Goal: Check status: Check status

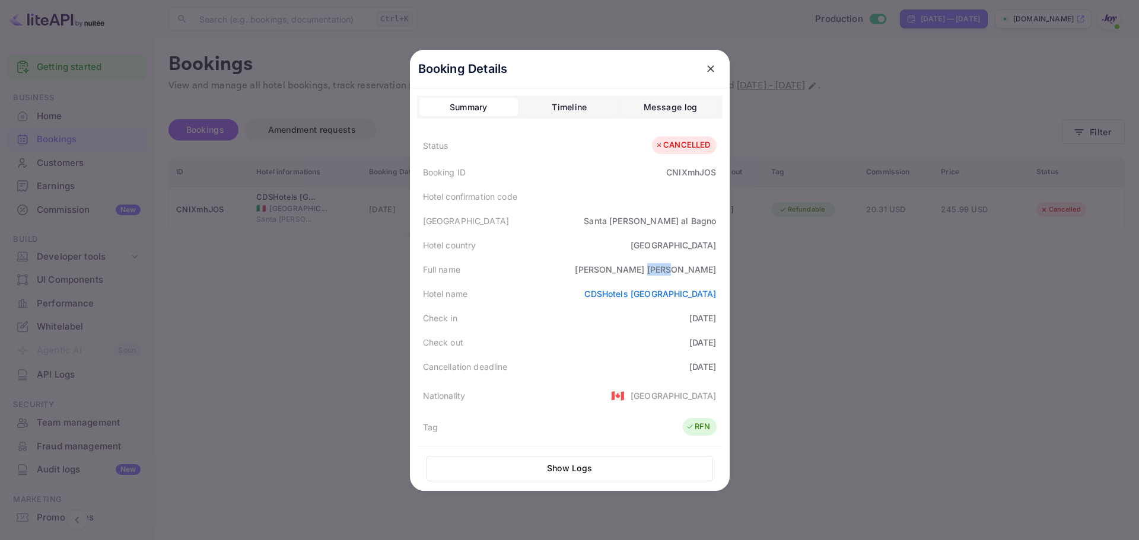
scroll to position [119, 0]
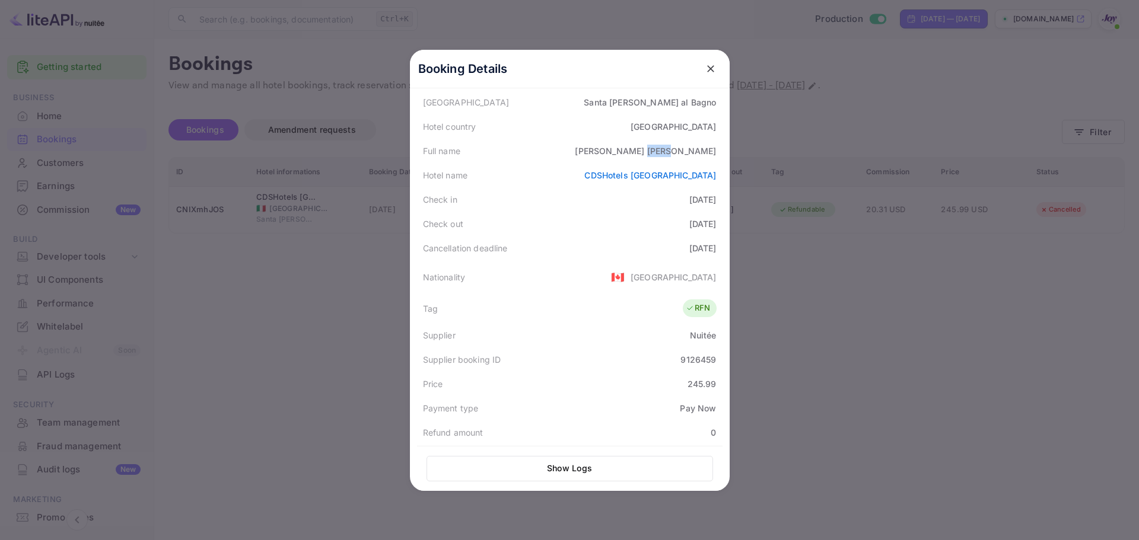
click at [707, 71] on icon "close" at bounding box center [711, 69] width 12 height 12
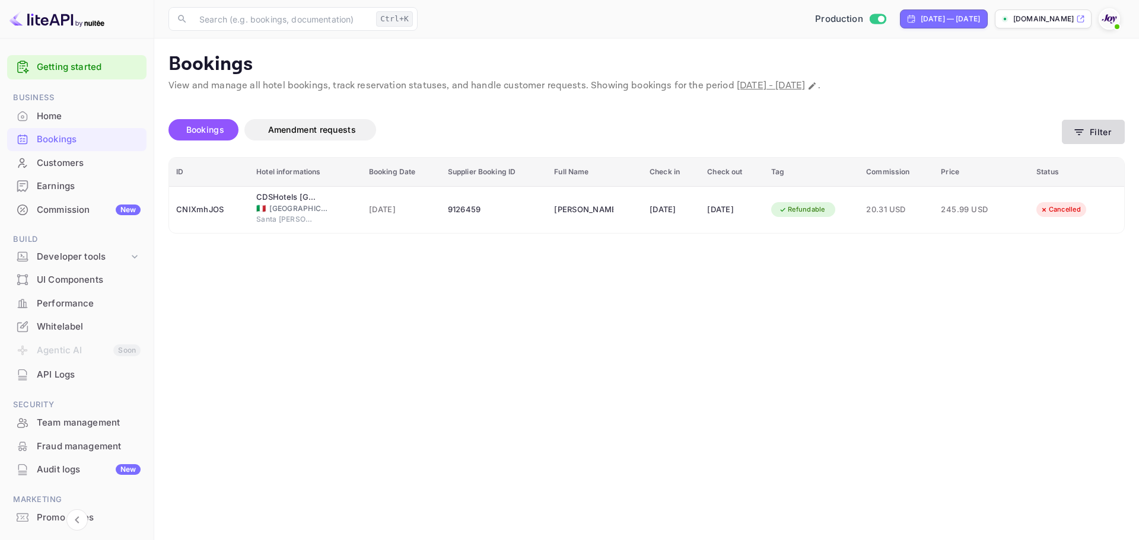
click at [1076, 135] on icon "button" at bounding box center [1079, 132] width 12 height 12
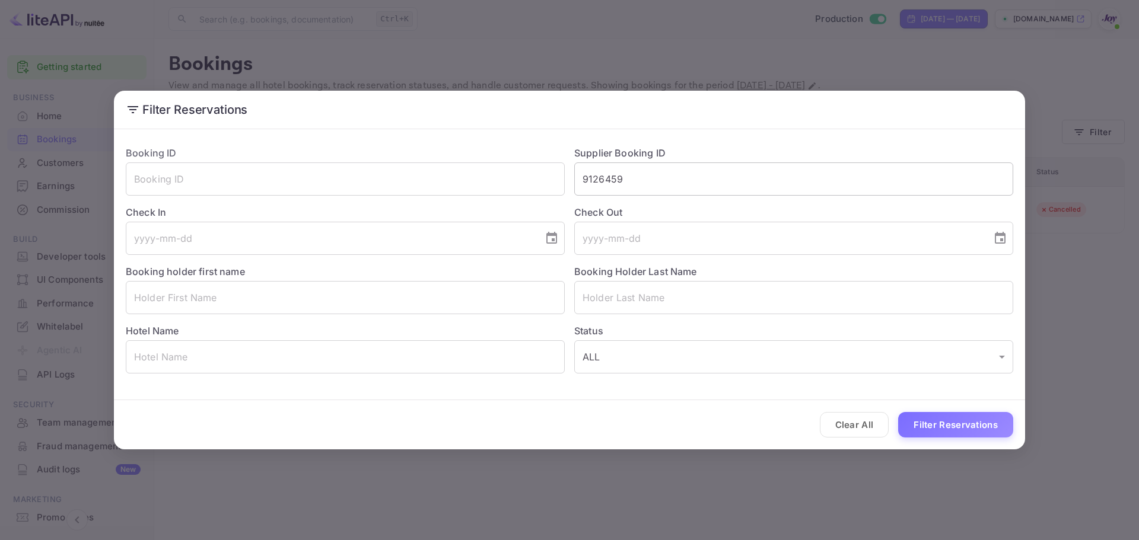
click at [610, 179] on input "9126459" at bounding box center [793, 179] width 439 height 33
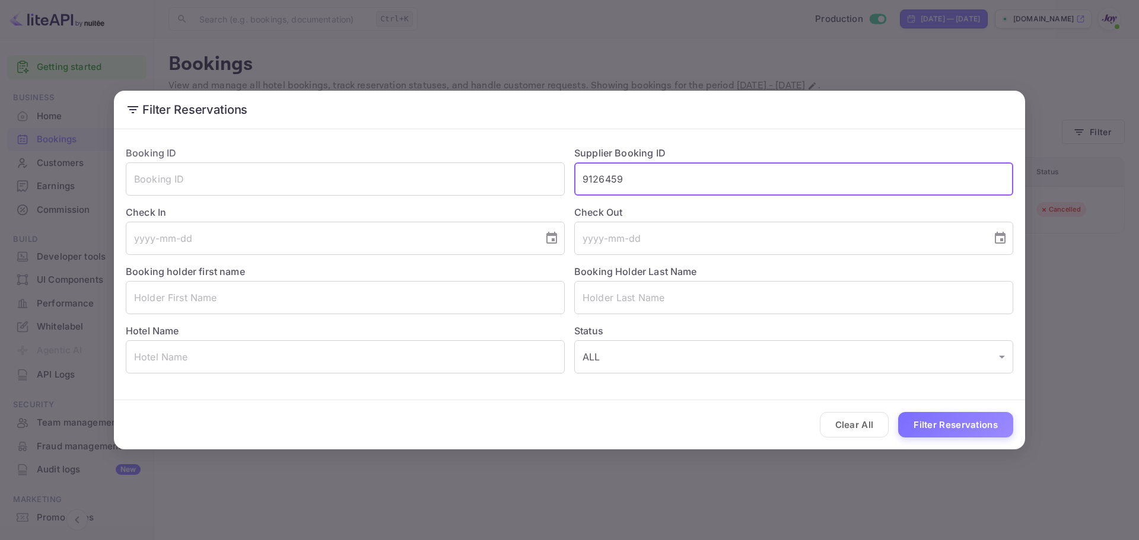
click at [610, 179] on input "9126459" at bounding box center [793, 179] width 439 height 33
paste input "315603"
type input "9315603"
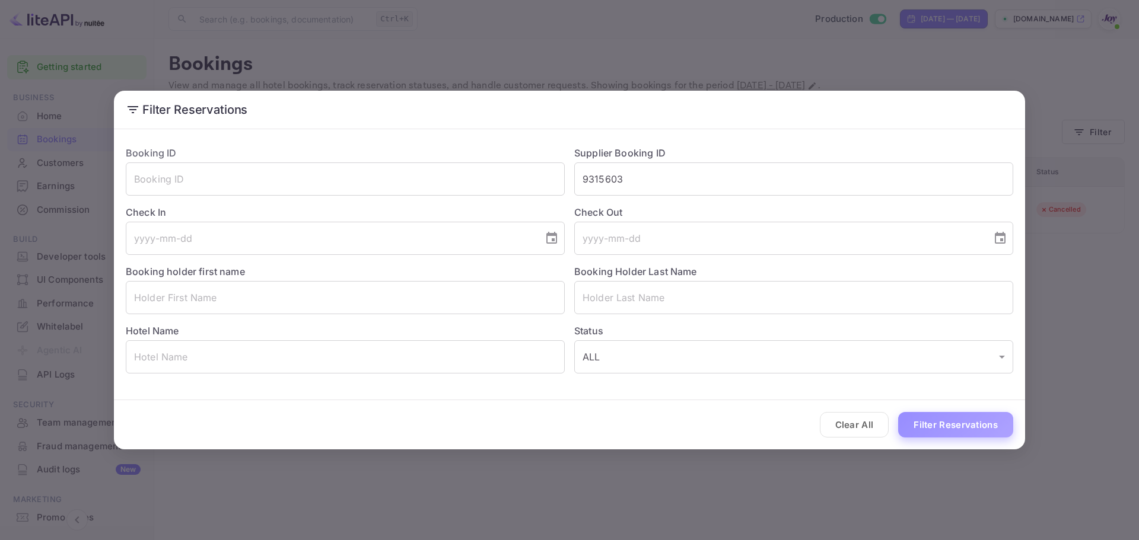
click at [961, 420] on button "Filter Reservations" at bounding box center [955, 425] width 115 height 26
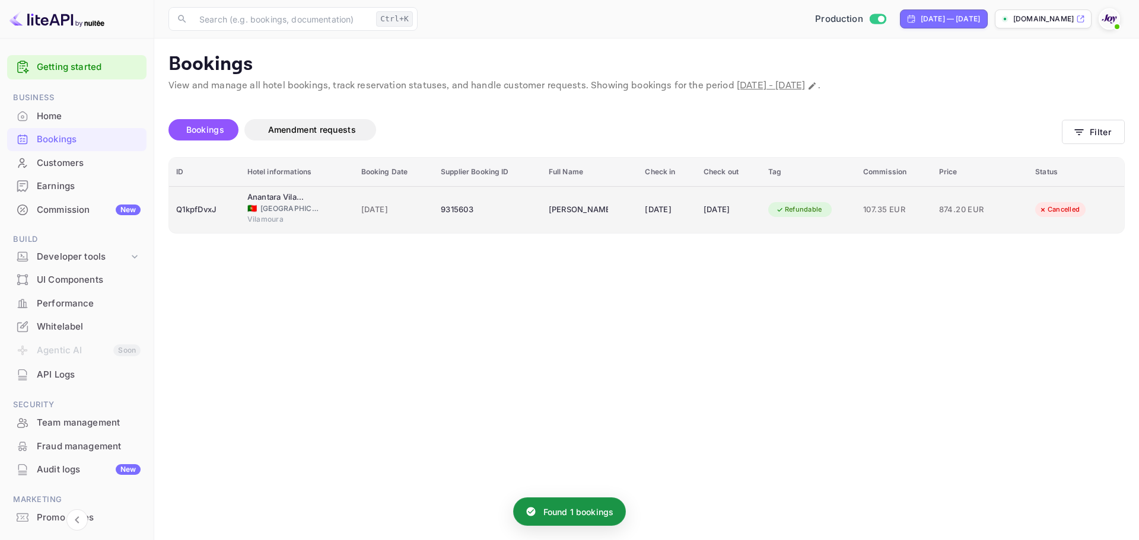
click at [444, 212] on div "9315603" at bounding box center [488, 209] width 94 height 19
